Goal: Transaction & Acquisition: Download file/media

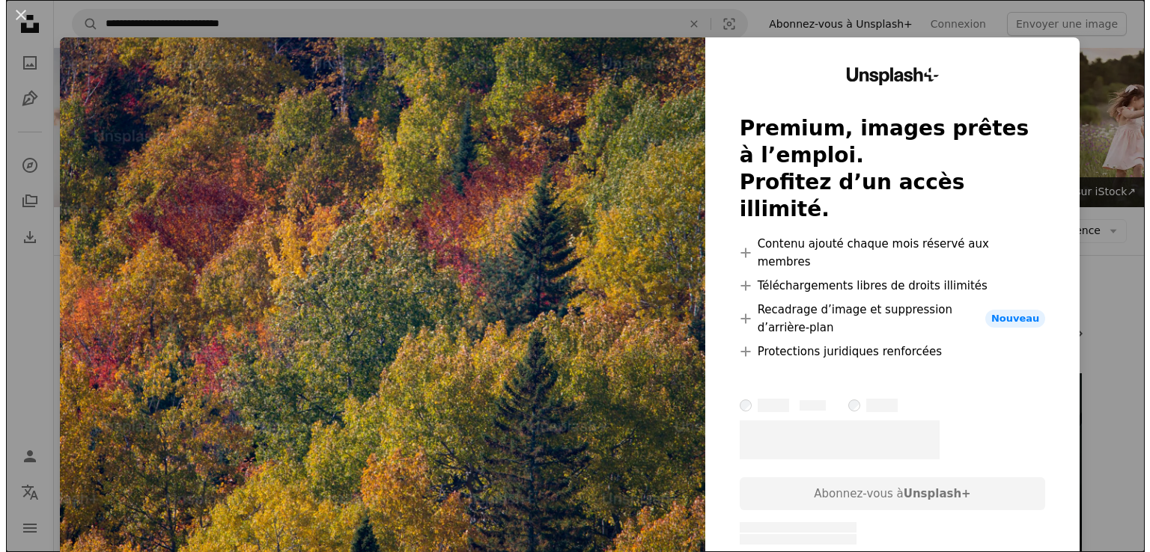
scroll to position [1536, 0]
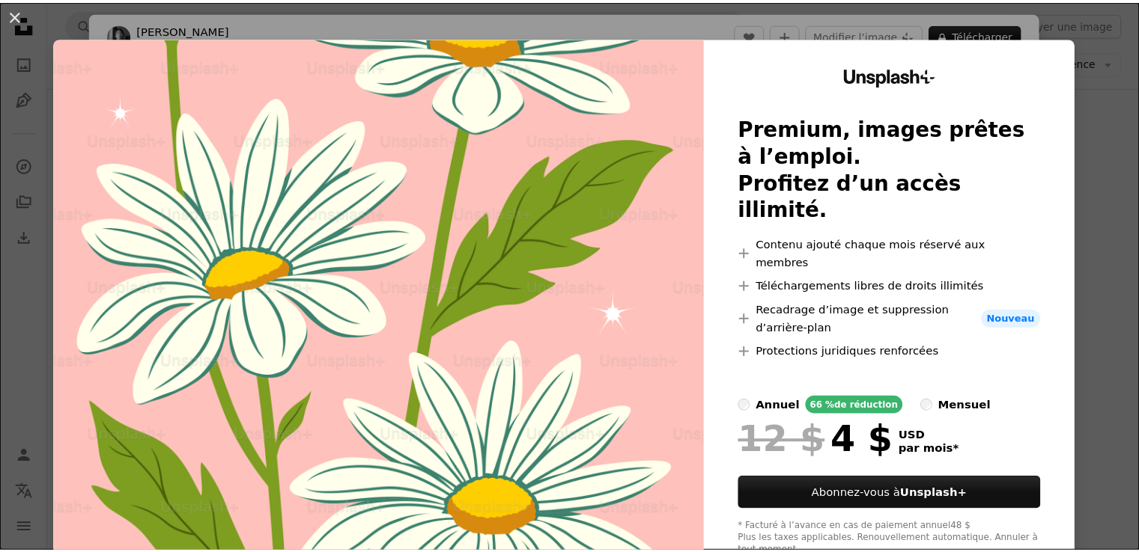
scroll to position [389, 0]
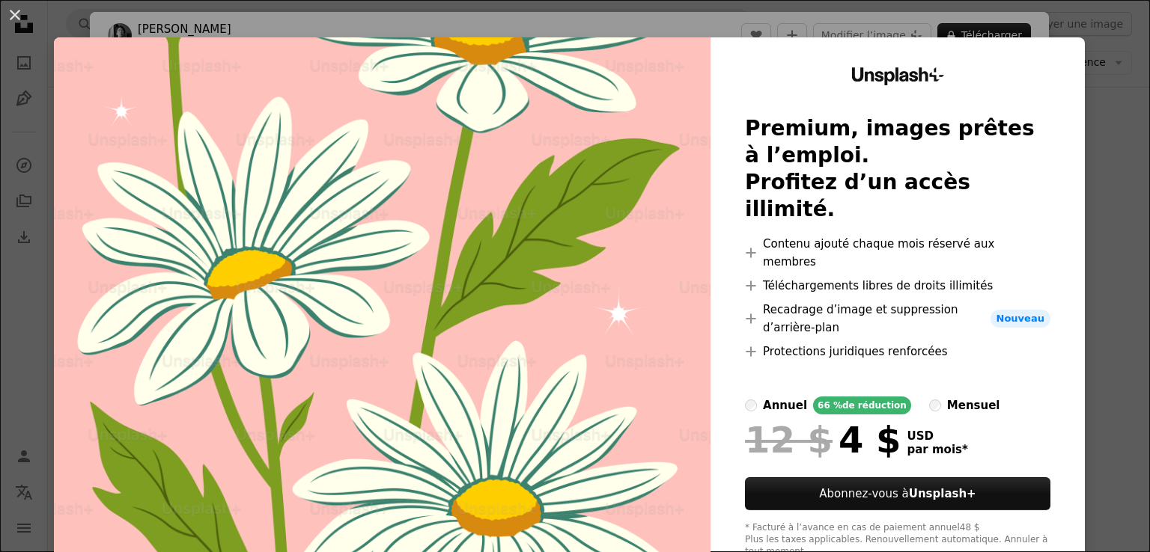
click at [585, 215] on img at bounding box center [382, 312] width 657 height 551
click at [16, 16] on button "An X shape" at bounding box center [15, 15] width 18 height 18
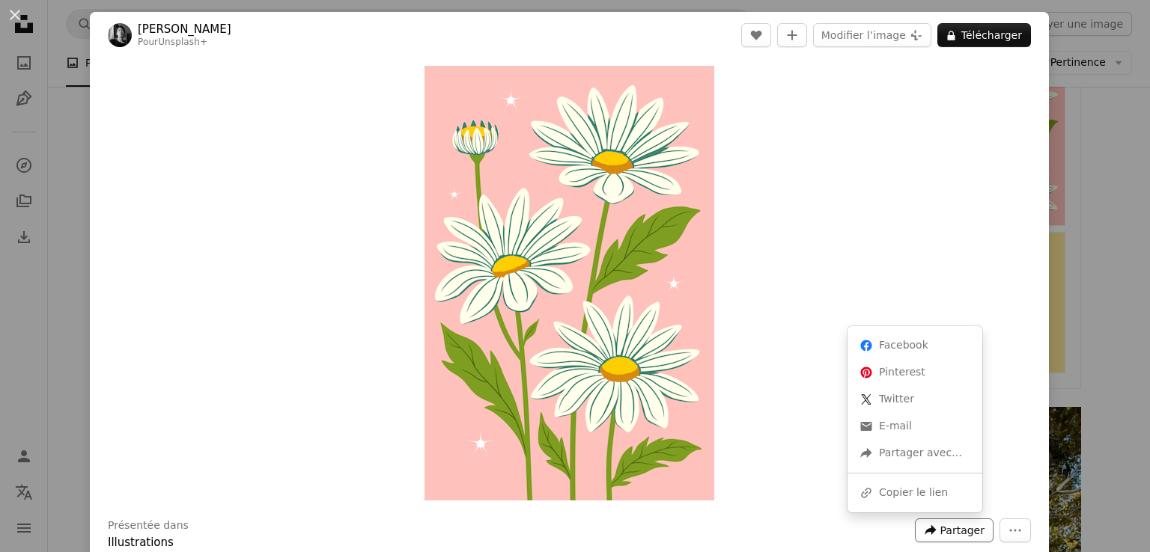
click at [925, 532] on icon "Partager cette image" at bounding box center [930, 531] width 11 height 10
click at [892, 456] on div "A forward-right arrow Partager avec…" at bounding box center [914, 453] width 123 height 27
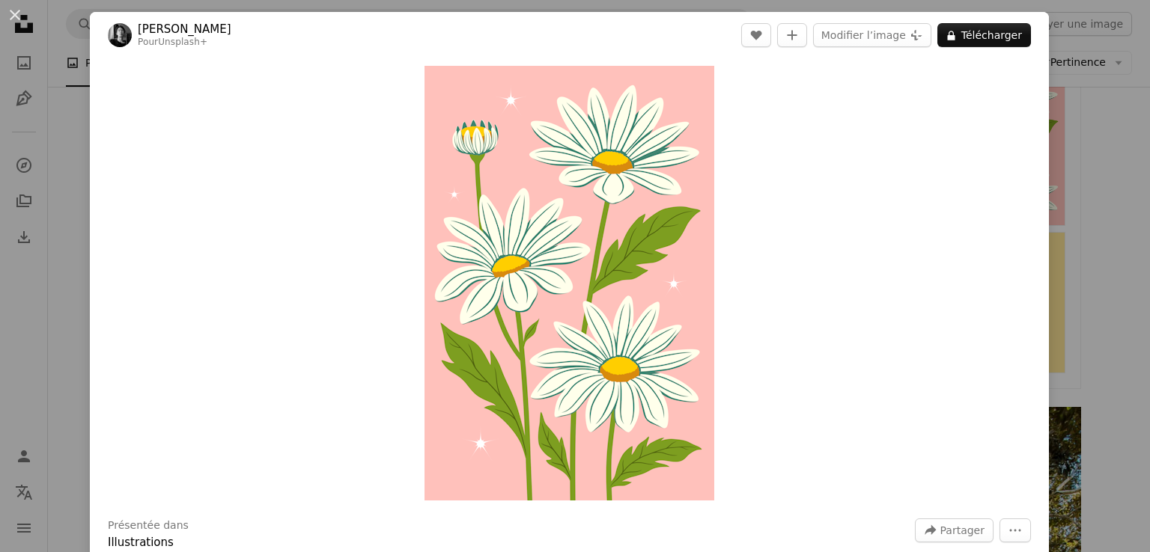
click at [960, 258] on div "Zoom in" at bounding box center [569, 283] width 959 height 450
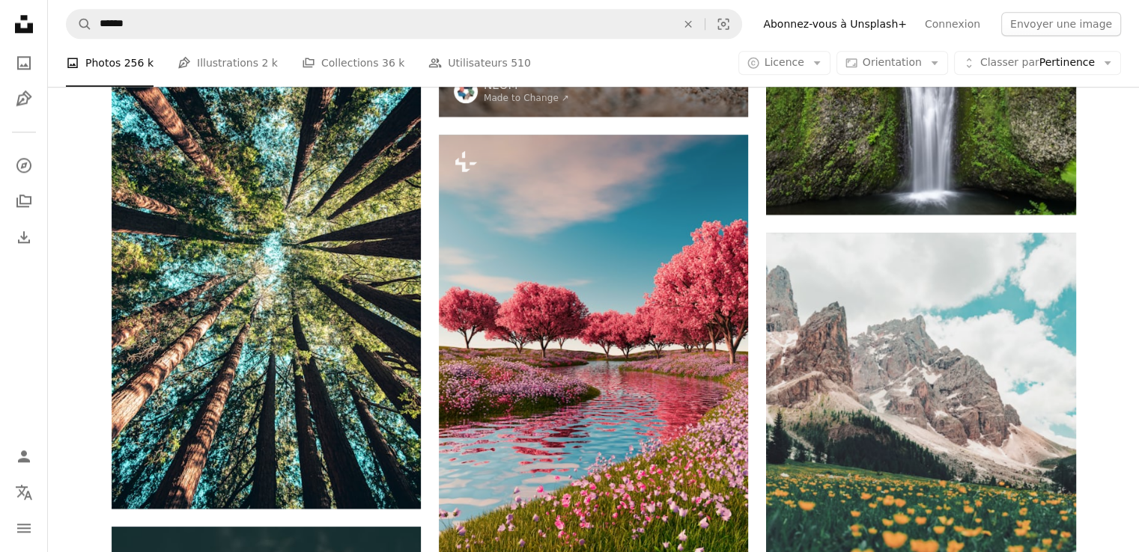
scroll to position [1767, 0]
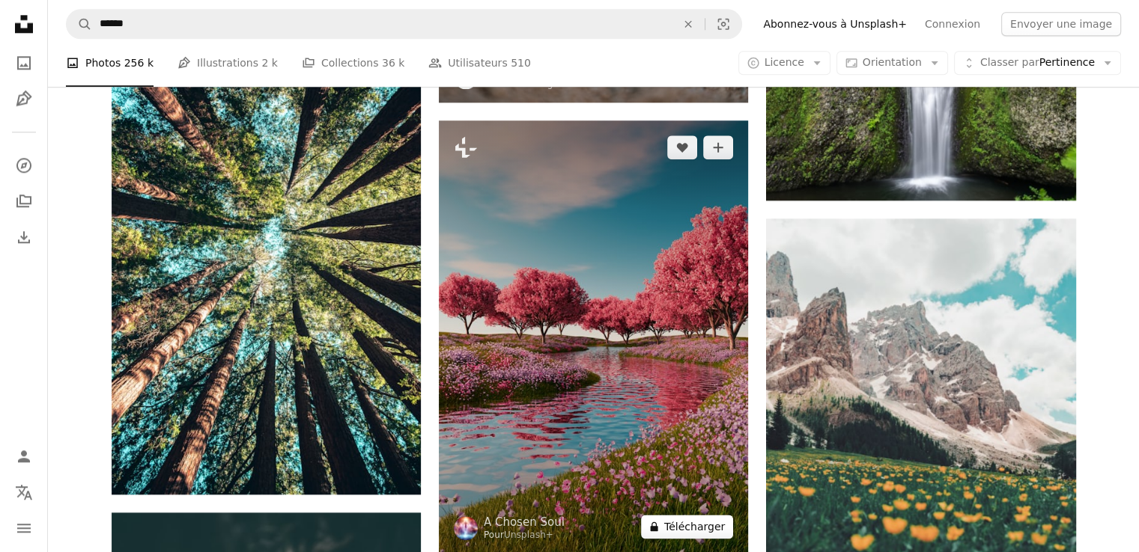
click at [677, 531] on button "A lock Télécharger" at bounding box center [687, 527] width 92 height 24
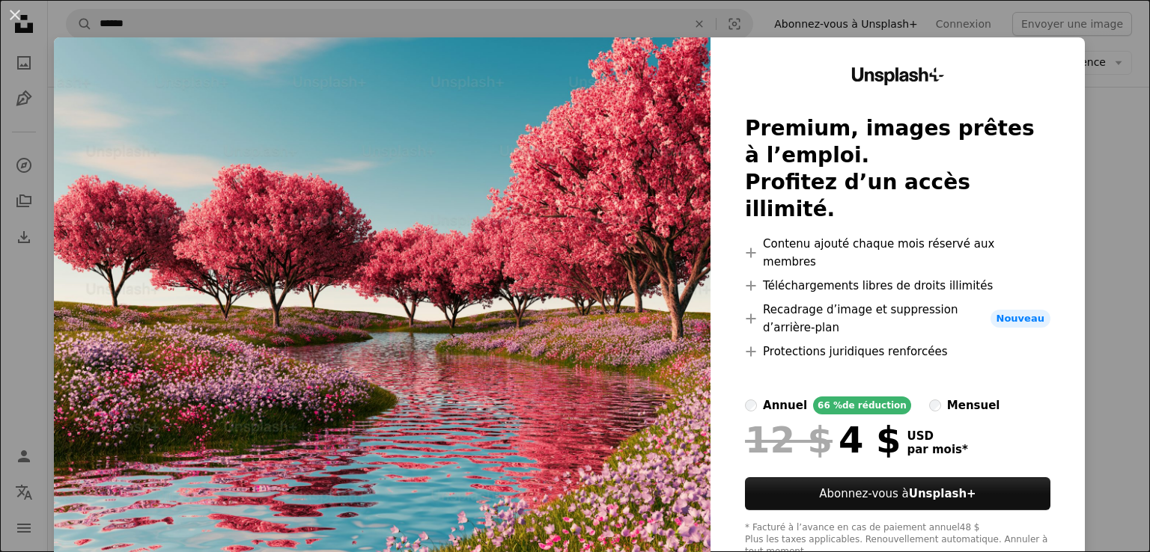
click at [1125, 112] on div "An X shape Unsplash+ Premium, images prêtes à l’emploi. Profitez d’un accès ill…" at bounding box center [575, 276] width 1150 height 552
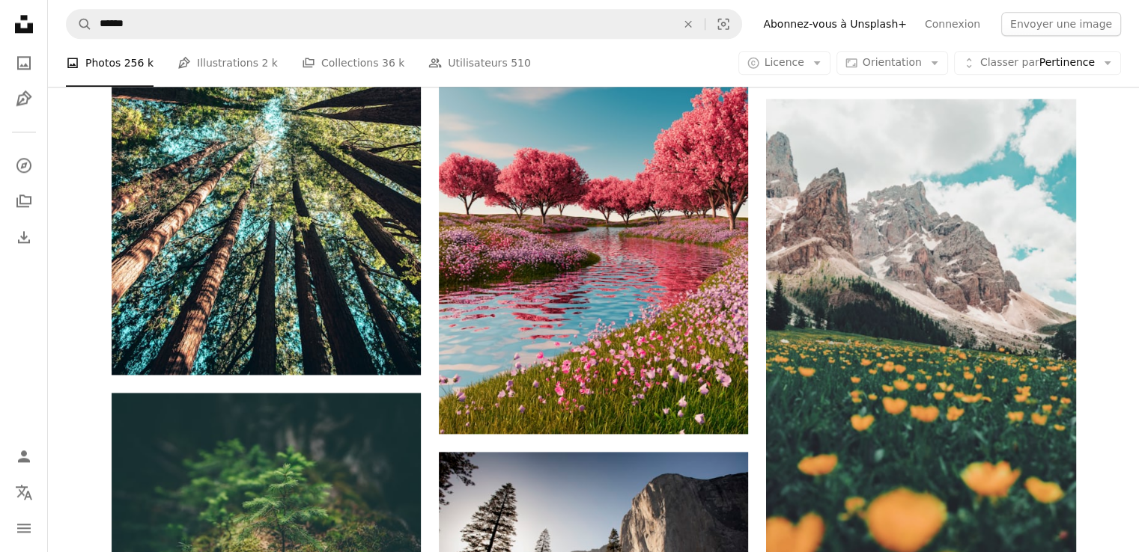
scroll to position [1916, 0]
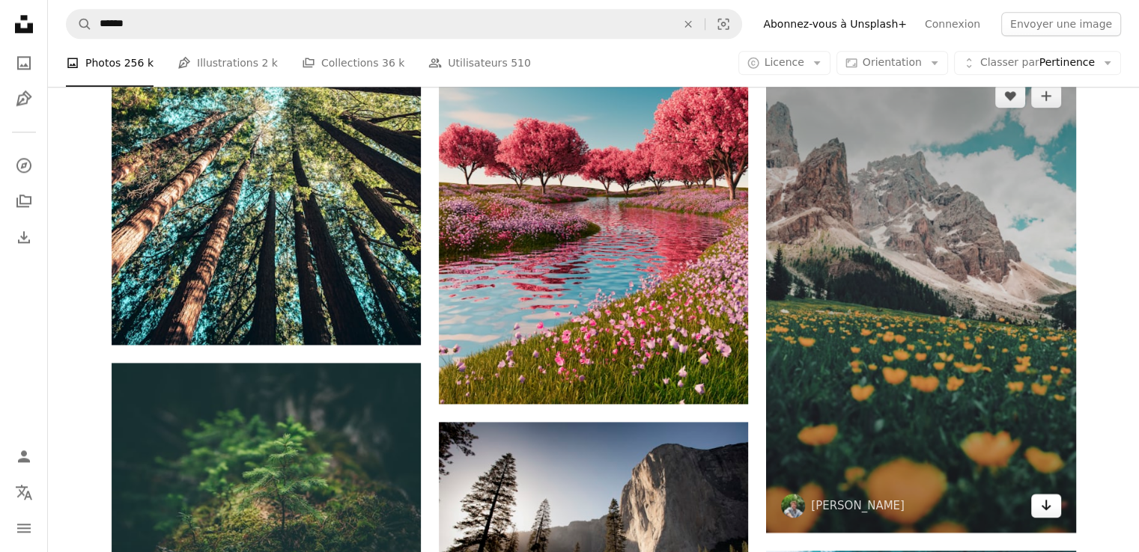
click at [1047, 508] on icon "Arrow pointing down" at bounding box center [1046, 505] width 12 height 18
